Goal: Task Accomplishment & Management: Manage account settings

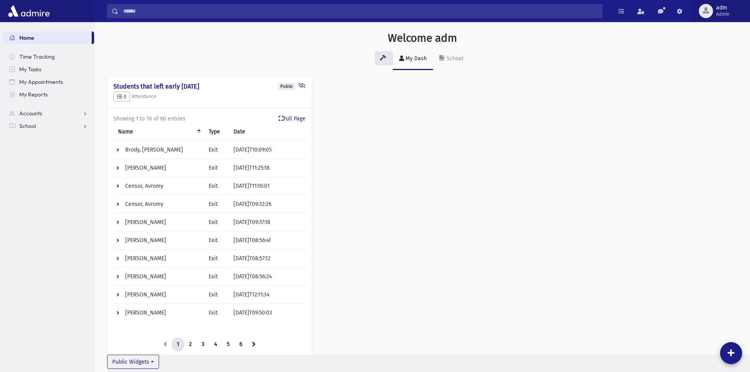
click at [719, 9] on span "adm" at bounding box center [722, 8] width 13 height 6
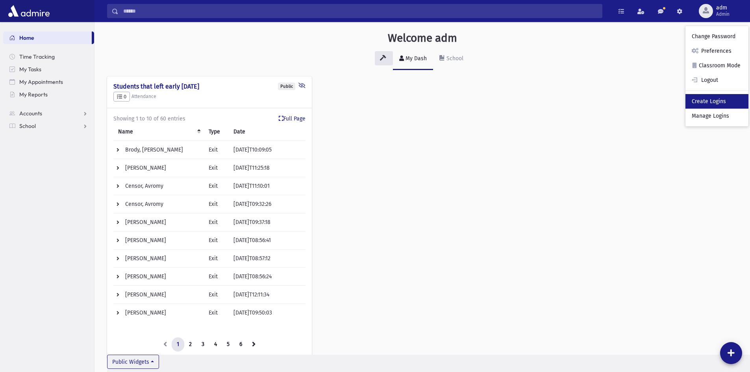
click at [701, 105] on link "Create Logins" at bounding box center [716, 101] width 63 height 15
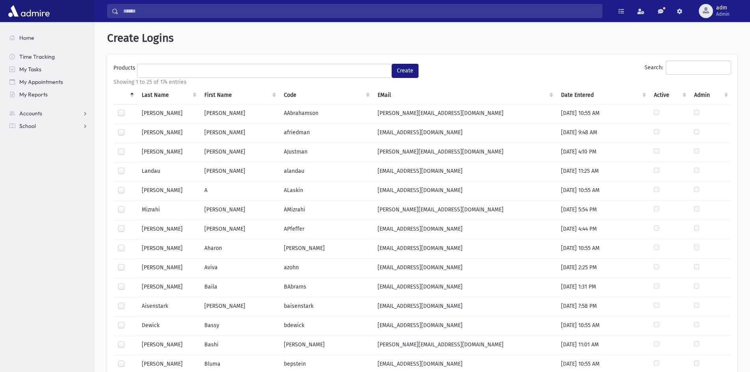
select select
click at [667, 66] on input "Search:" at bounding box center [697, 68] width 65 height 14
type input "*"
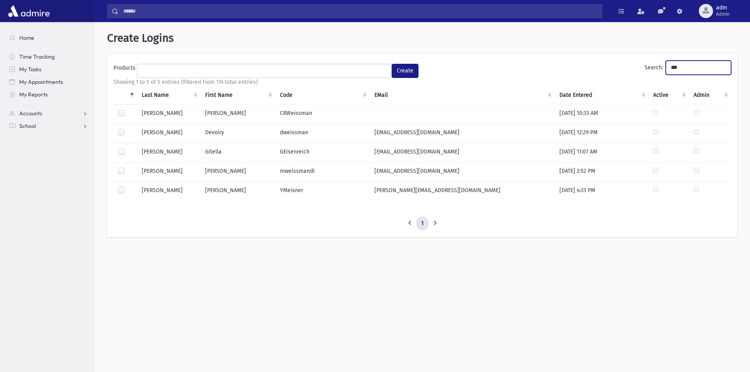
type input "***"
click at [127, 148] on label at bounding box center [127, 148] width 0 height 0
click at [189, 67] on ul at bounding box center [264, 70] width 254 height 12
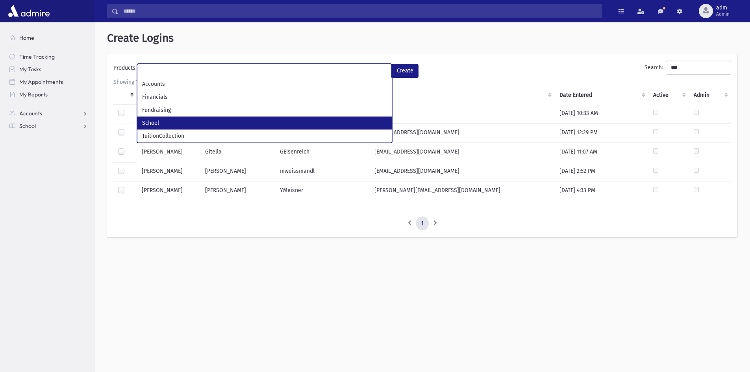
scroll to position [21, 0]
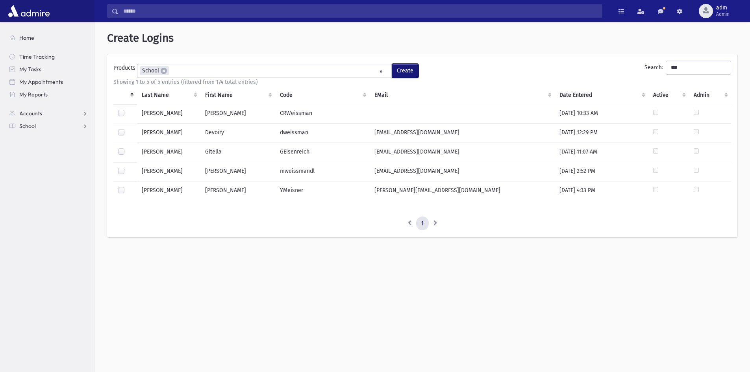
click at [415, 71] on button "Create" at bounding box center [404, 71] width 27 height 14
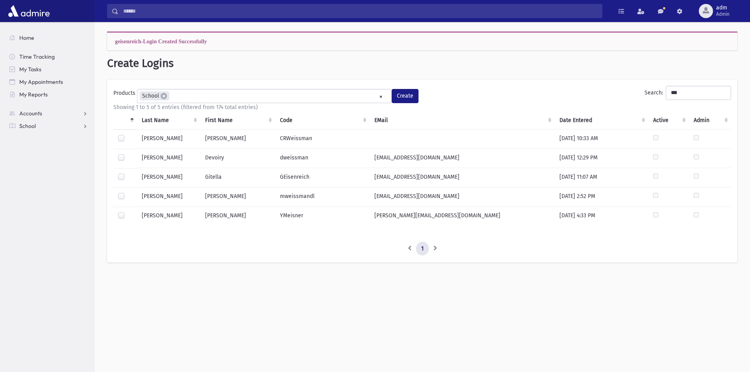
click at [204, 98] on ul "× × School" at bounding box center [264, 95] width 254 height 13
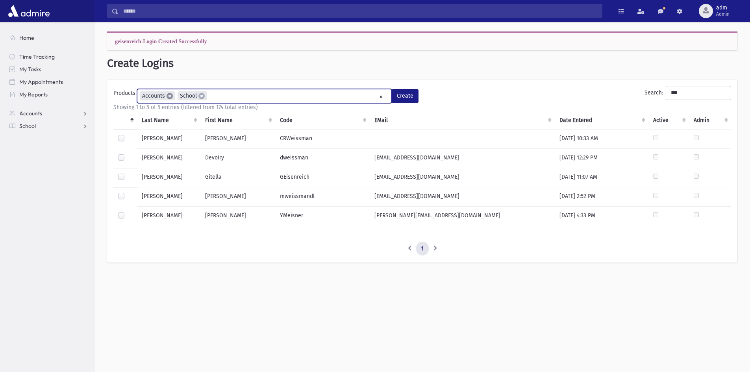
click at [170, 96] on span "×" at bounding box center [169, 96] width 6 height 6
select select "*"
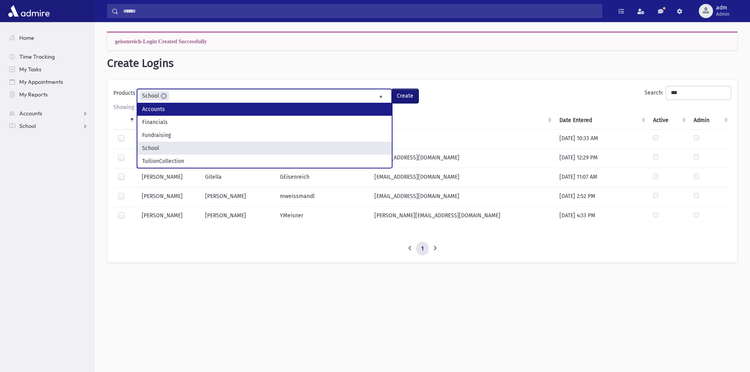
click at [412, 98] on button "Create" at bounding box center [404, 96] width 27 height 14
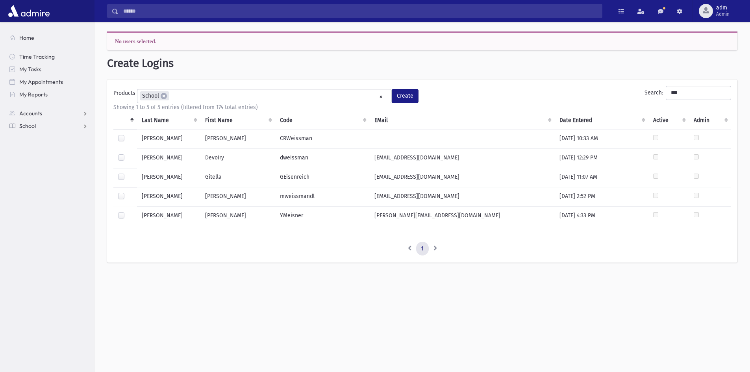
click at [28, 131] on link "School" at bounding box center [48, 126] width 91 height 13
click at [41, 137] on span "Students" at bounding box center [35, 138] width 22 height 7
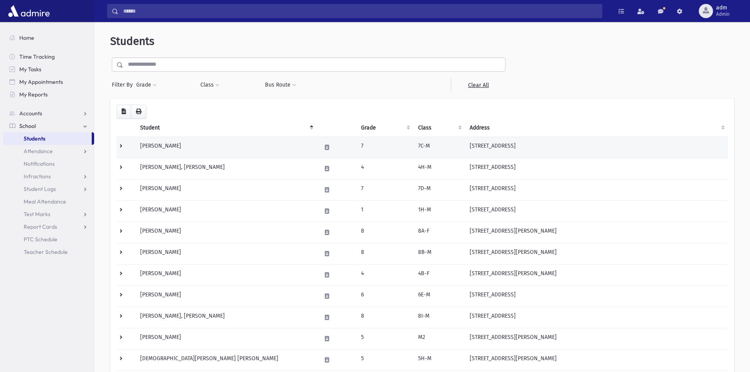
click at [161, 144] on td "Aaron, Avrohom" at bounding box center [225, 147] width 181 height 21
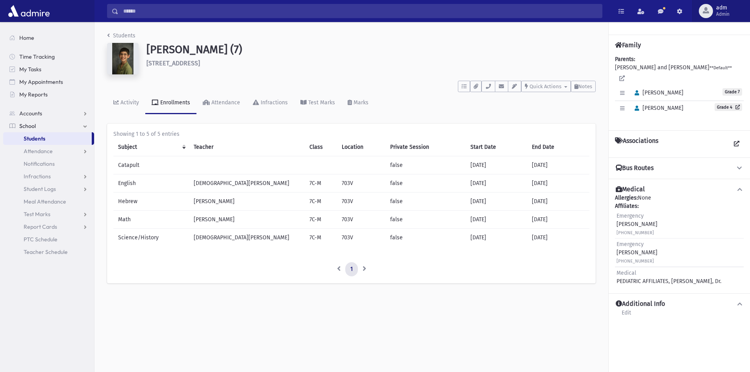
click at [713, 8] on span "adm Admin" at bounding box center [726, 11] width 26 height 13
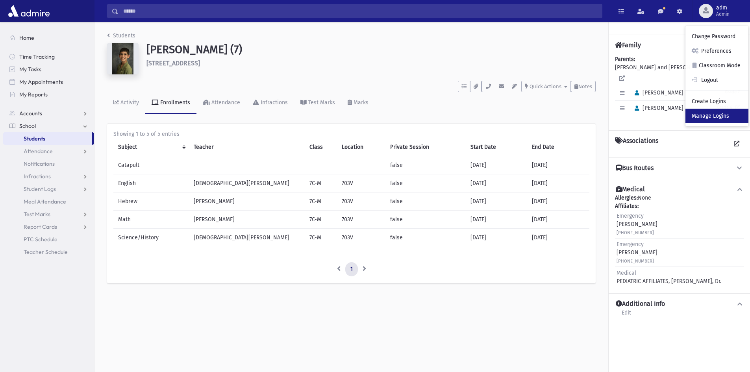
click at [706, 112] on link "Manage Logins" at bounding box center [716, 116] width 63 height 15
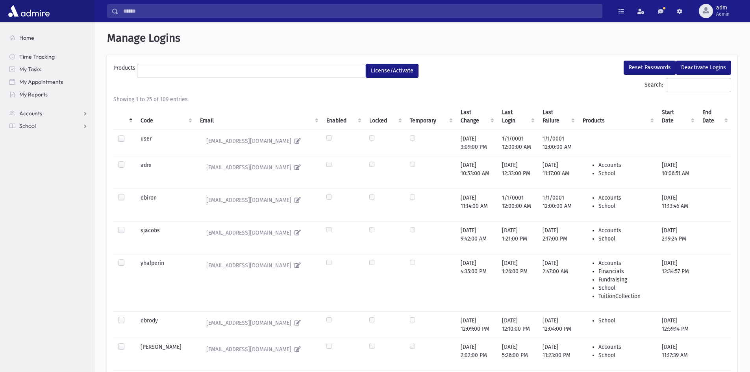
select select
click at [687, 83] on input "Search:" at bounding box center [697, 85] width 65 height 14
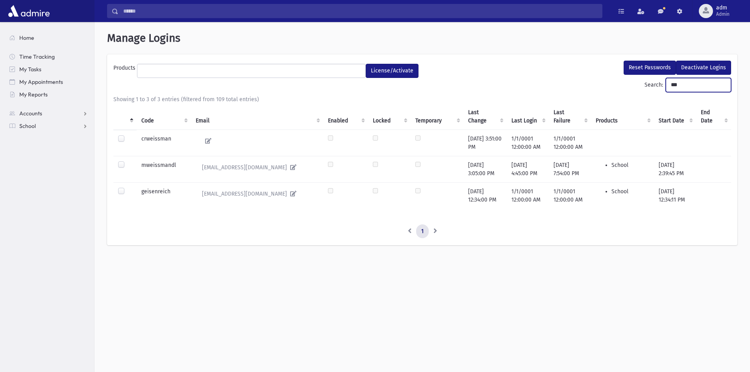
type input "***"
drag, startPoint x: 178, startPoint y: 190, endPoint x: 133, endPoint y: 196, distance: 45.2
click at [133, 195] on tr "geisenreich Gitellakk@gmail.com 9/11/2025 12:34:00 PM 1/1/0001 12:00:00 AM 1/1/…" at bounding box center [421, 195] width 617 height 26
copy td "geisenreich"
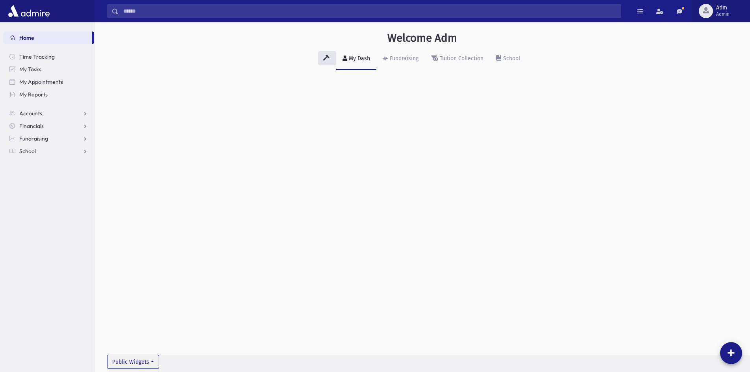
click at [708, 12] on span "button" at bounding box center [705, 10] width 6 height 6
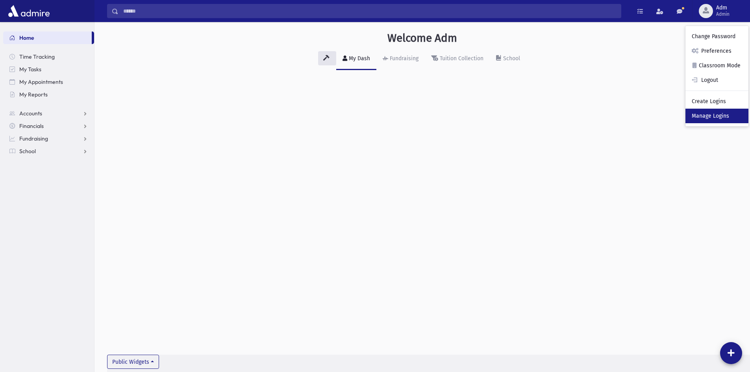
click at [699, 114] on link "Manage Logins" at bounding box center [716, 116] width 63 height 15
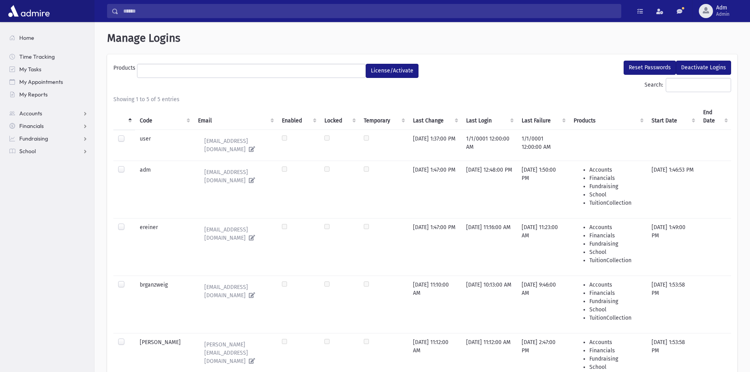
select select
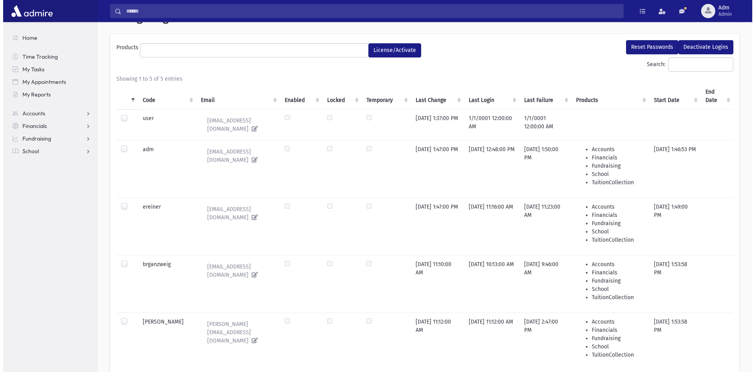
scroll to position [39, 0]
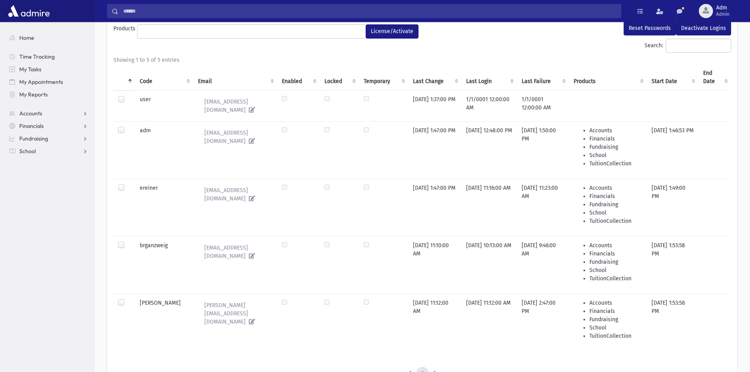
click at [127, 241] on label at bounding box center [127, 241] width 0 height 0
click at [247, 253] on icon at bounding box center [250, 256] width 9 height 6
type input "**********"
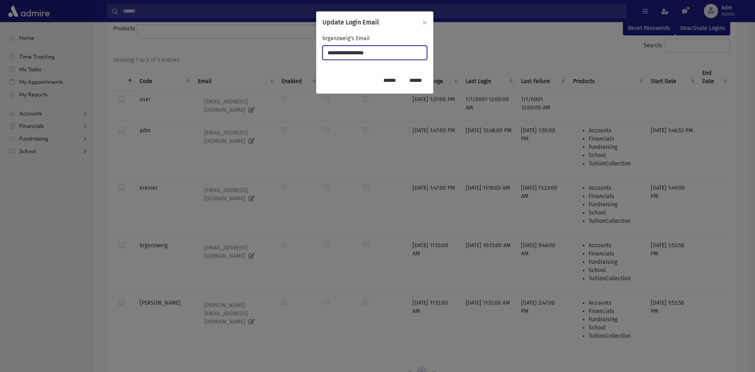
drag, startPoint x: 391, startPoint y: 52, endPoint x: 249, endPoint y: 55, distance: 141.7
click at [249, 55] on div "**********" at bounding box center [377, 186] width 755 height 372
paste input "**********"
type input "**********"
click at [384, 78] on input "******" at bounding box center [390, 80] width 23 height 14
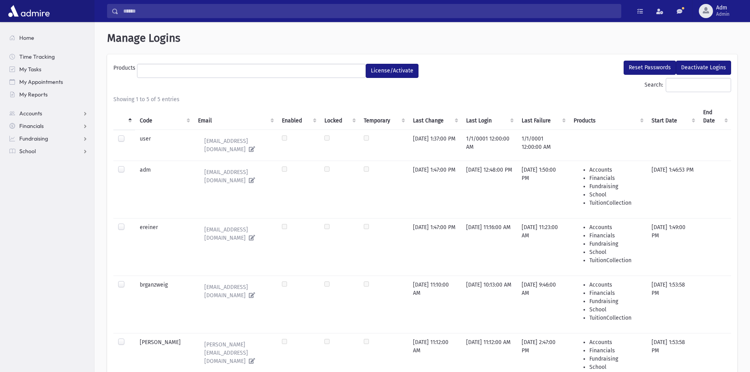
select select
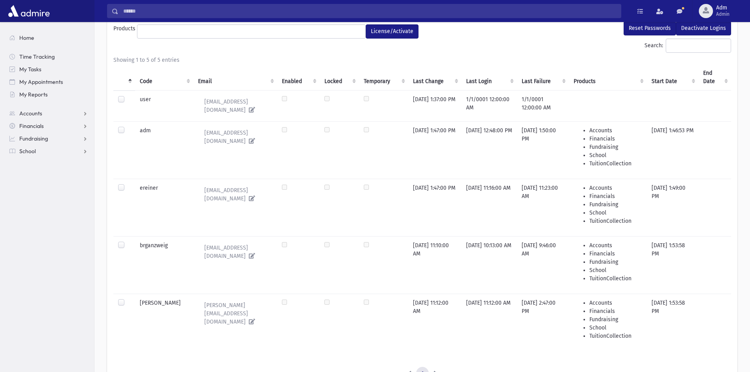
click at [127, 241] on label at bounding box center [127, 241] width 0 height 0
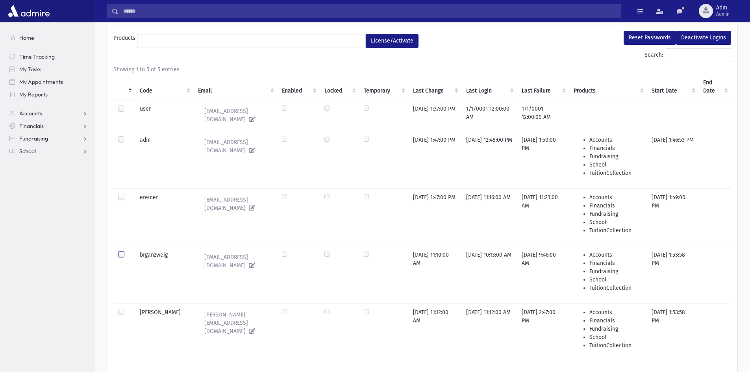
scroll to position [0, 0]
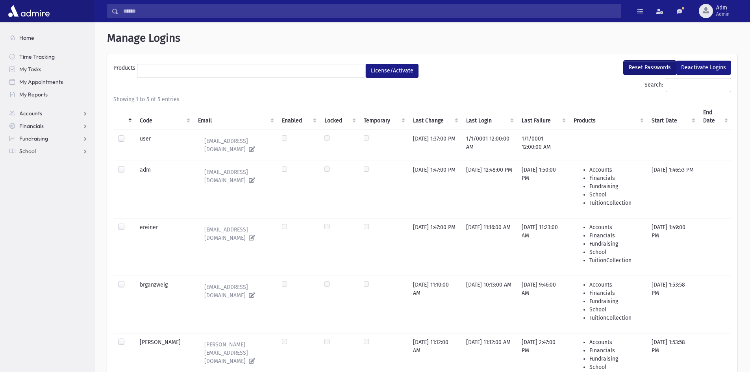
click at [654, 64] on button "Reset Passwords" at bounding box center [649, 68] width 52 height 14
select select
